Goal: Find specific page/section

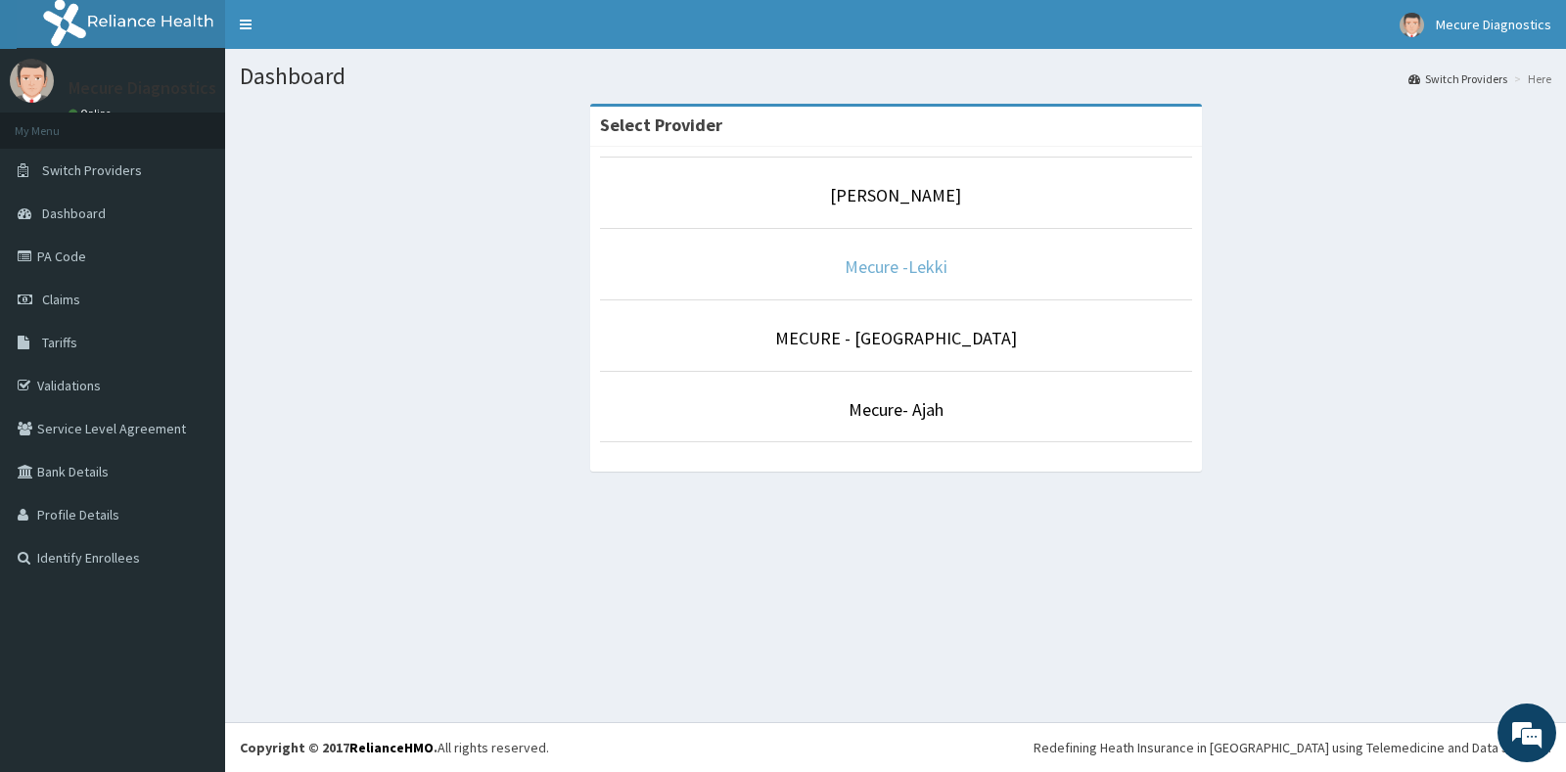
click at [880, 258] on link "Mecure -Lekki" at bounding box center [896, 266] width 103 height 23
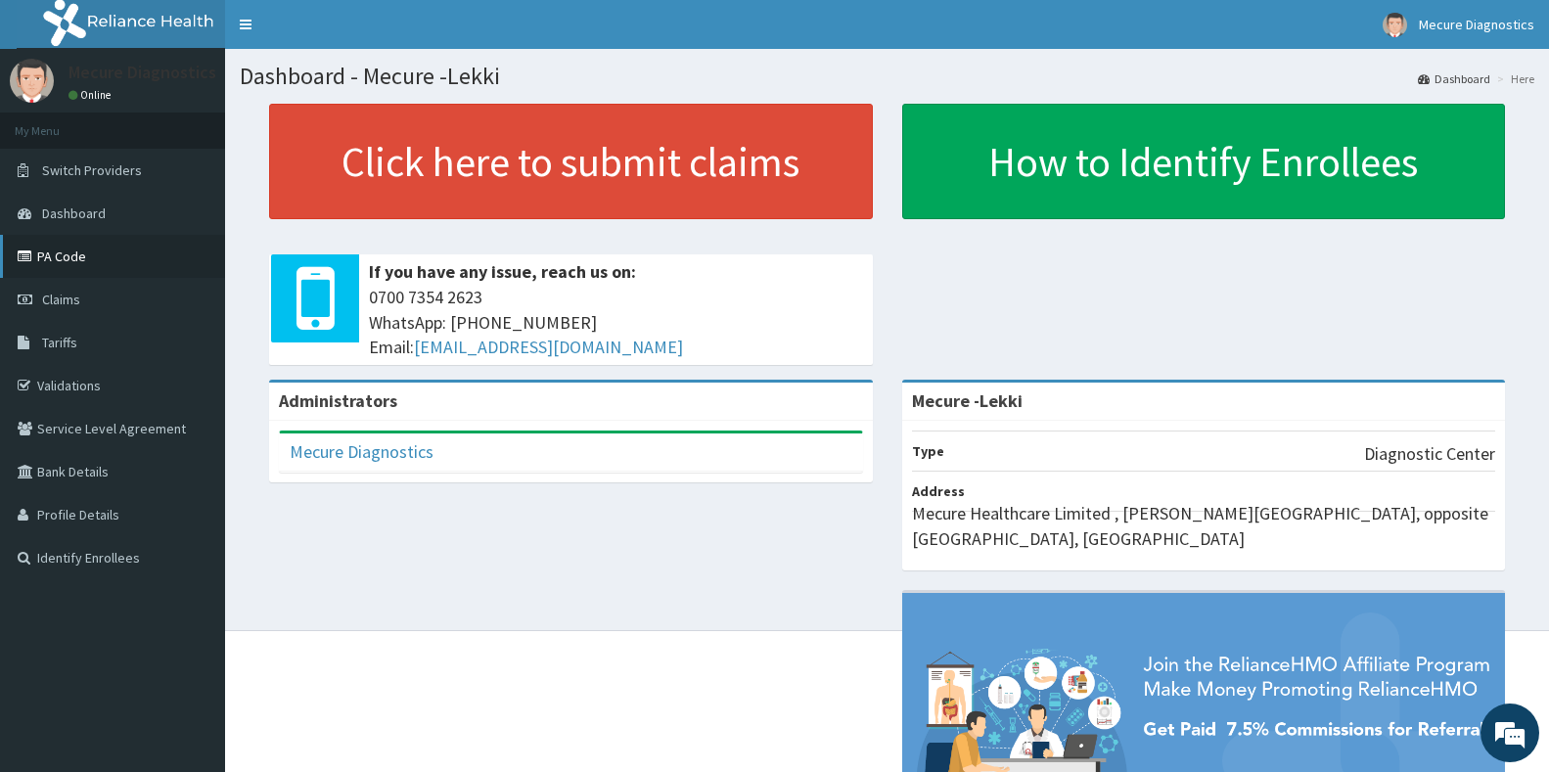
click at [62, 253] on link "PA Code" at bounding box center [112, 256] width 225 height 43
